Goal: Information Seeking & Learning: Learn about a topic

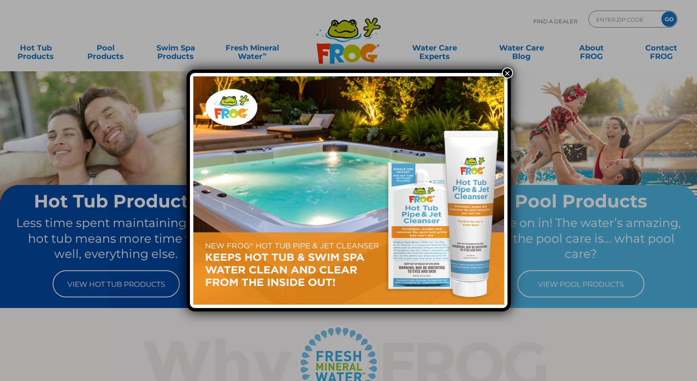
click at [509, 75] on button "×" at bounding box center [507, 72] width 11 height 11
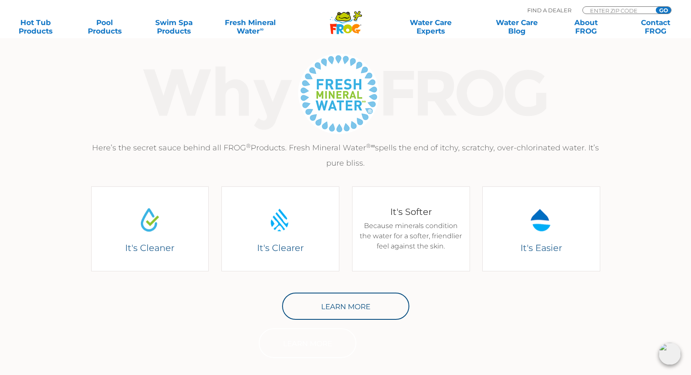
scroll to position [297, 0]
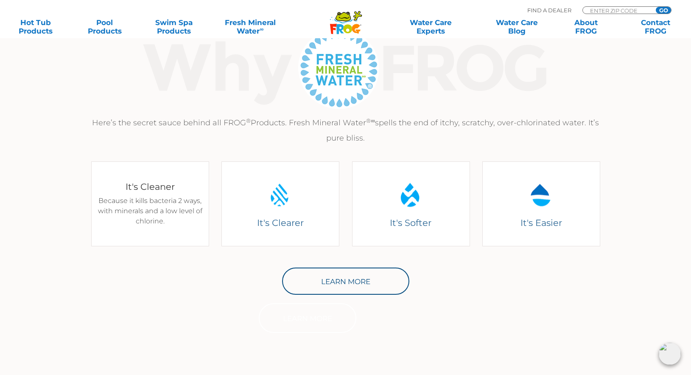
click at [162, 191] on h4 "It's Cleaner" at bounding box center [149, 186] width 105 height 11
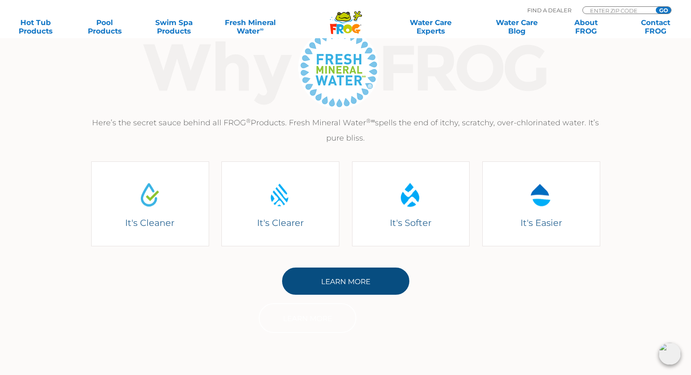
click at [367, 277] on link "Learn More" at bounding box center [345, 280] width 127 height 27
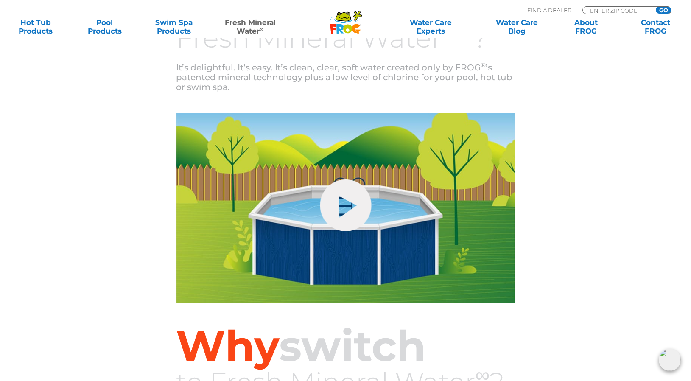
scroll to position [308, 0]
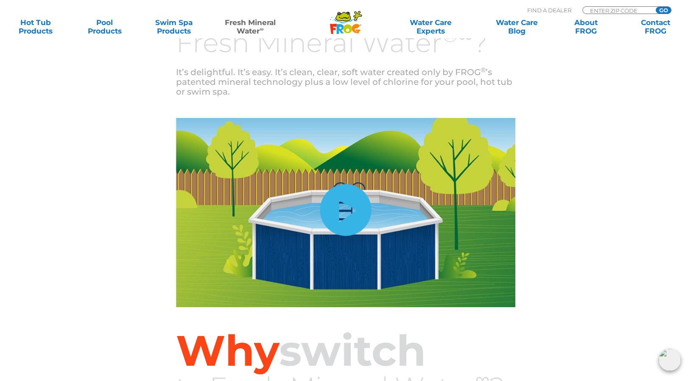
click at [350, 221] on link "hide-me" at bounding box center [345, 210] width 51 height 52
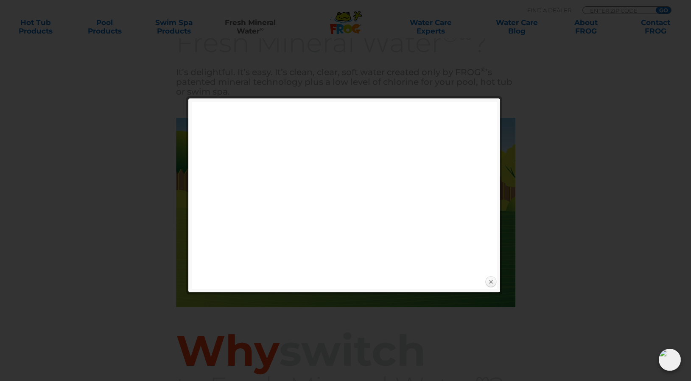
click at [492, 281] on link "Close" at bounding box center [490, 282] width 13 height 13
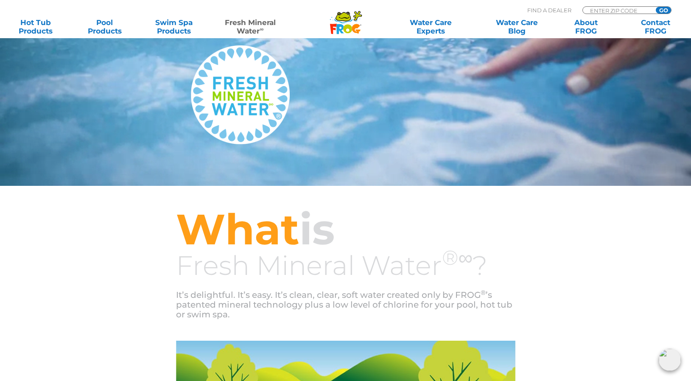
scroll to position [11, 0]
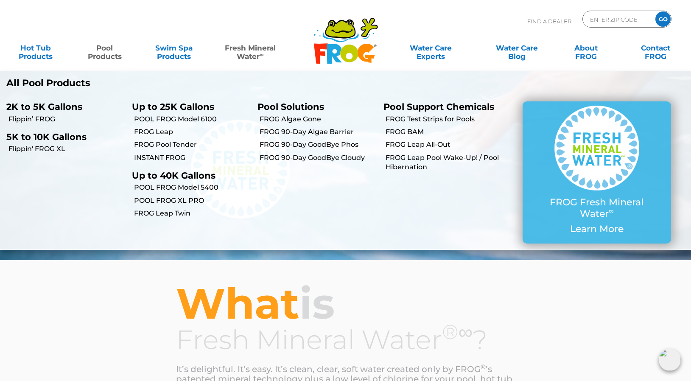
click at [109, 53] on link "Pool Products" at bounding box center [105, 47] width 54 height 17
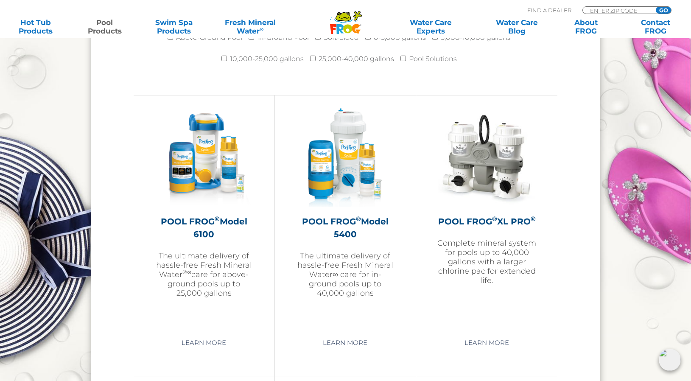
scroll to position [1188, 0]
click at [360, 344] on link "Learn More" at bounding box center [345, 342] width 64 height 15
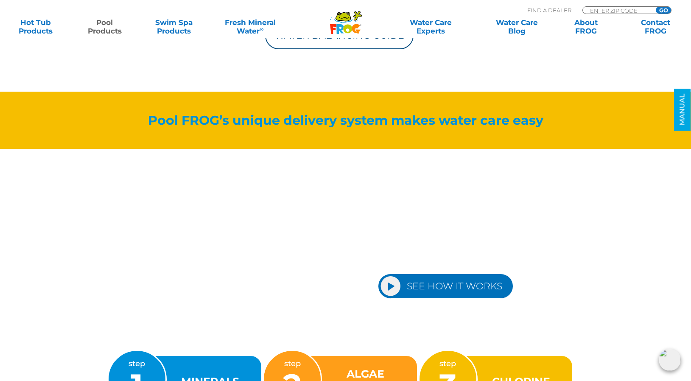
scroll to position [933, 0]
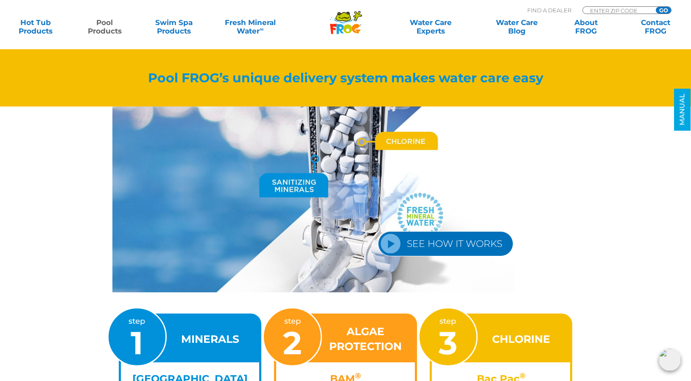
click at [392, 239] on link "SEE HOW IT WORKS" at bounding box center [445, 243] width 135 height 25
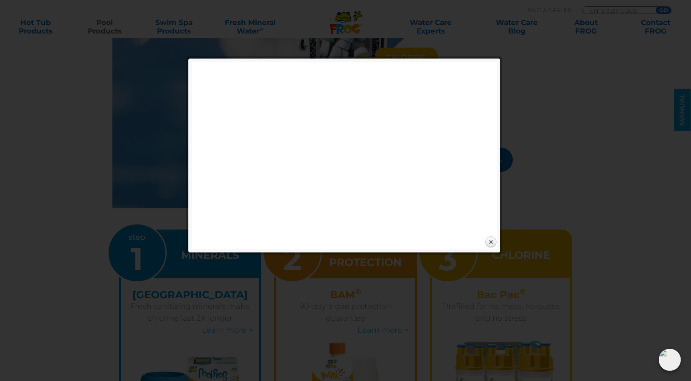
scroll to position [1018, 0]
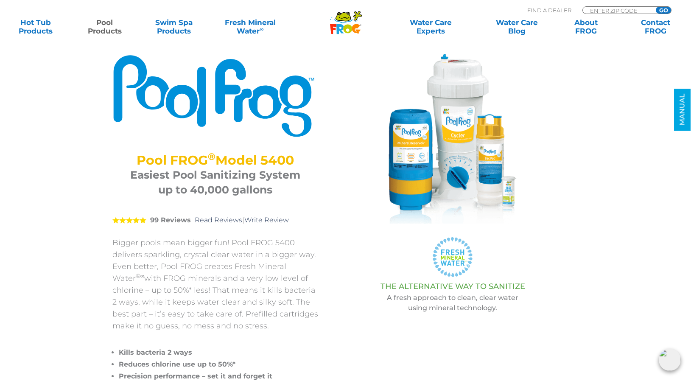
scroll to position [0, 0]
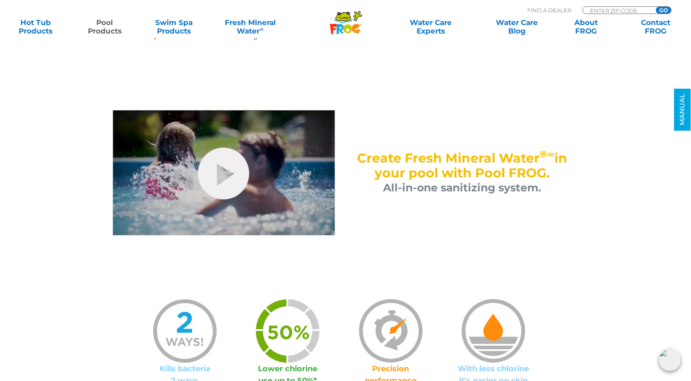
scroll to position [212, 0]
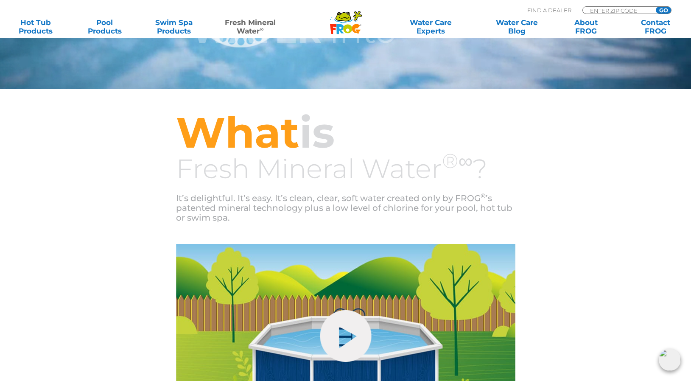
scroll to position [223, 0]
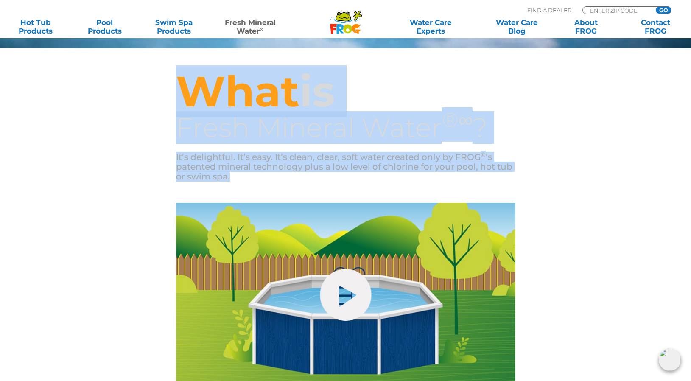
drag, startPoint x: 184, startPoint y: 90, endPoint x: 292, endPoint y: 182, distance: 141.8
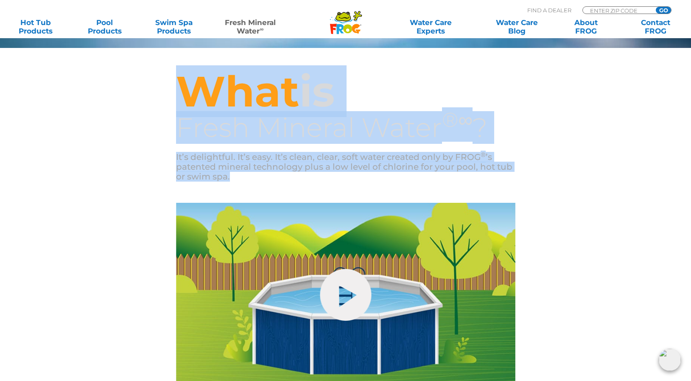
click at [292, 182] on div "What is Fresh Mineral Water ®∞ ? It’s delightful. It’s easy. It’s clean, clear,…" at bounding box center [345, 125] width 339 height 155
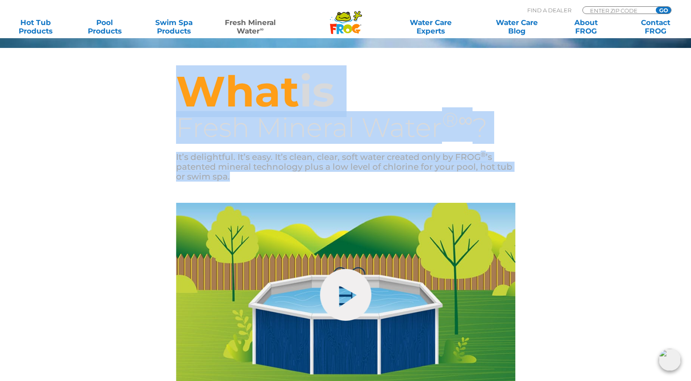
copy div "What is Fresh Mineral Water ®∞ ? It’s delightful. It’s easy. It’s clean, clear,…"
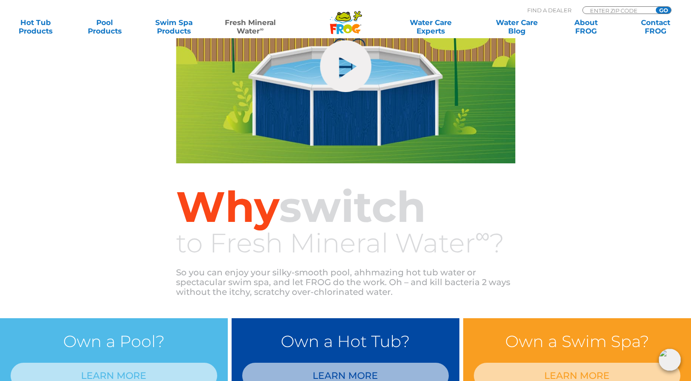
scroll to position [467, 0]
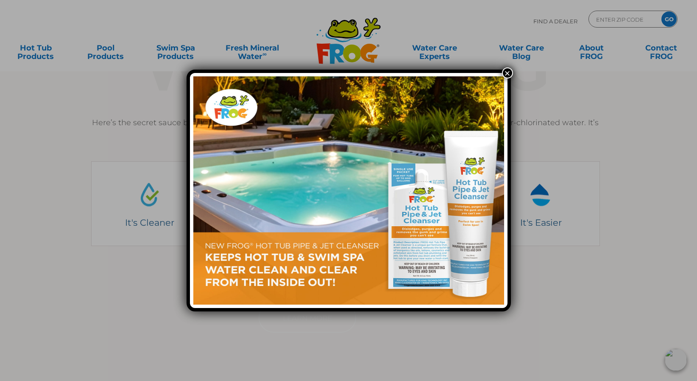
click at [513, 73] on button "×" at bounding box center [507, 72] width 11 height 11
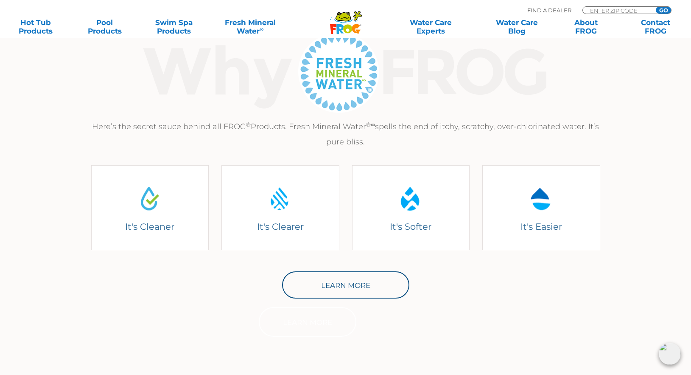
scroll to position [297, 0]
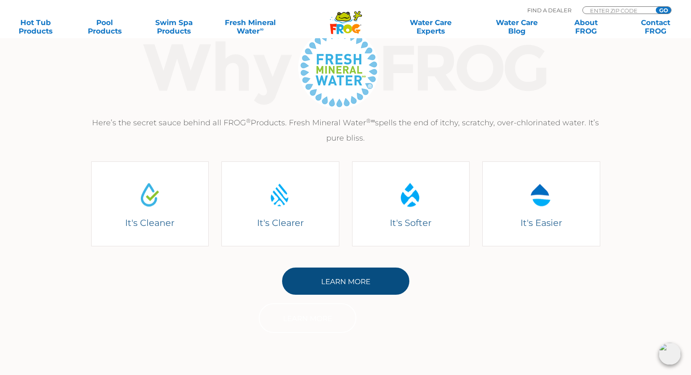
click at [344, 273] on link "Learn More" at bounding box center [345, 280] width 127 height 27
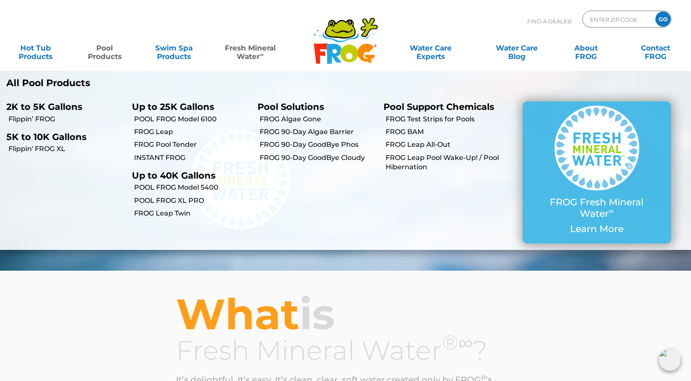
click at [104, 54] on link "Pool Products" at bounding box center [105, 47] width 54 height 17
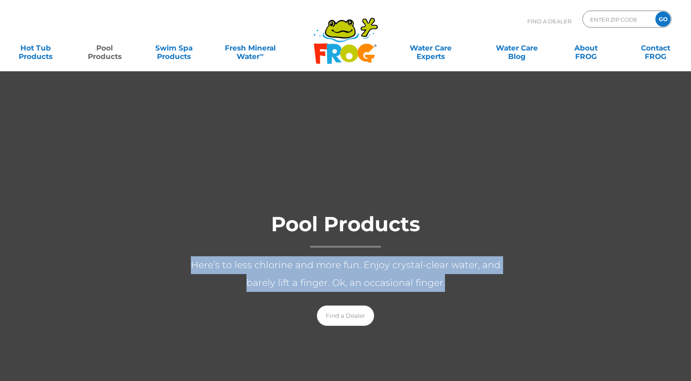
drag, startPoint x: 177, startPoint y: 264, endPoint x: 467, endPoint y: 279, distance: 290.1
click at [467, 279] on p "Here’s to less chlorine and more fun. Enjoy crystal-clear water, and barely lif…" at bounding box center [345, 274] width 339 height 36
copy p "Here’s to less chlorine and more fun. Enjoy crystal-clear water, and barely lif…"
